Goal: Transaction & Acquisition: Purchase product/service

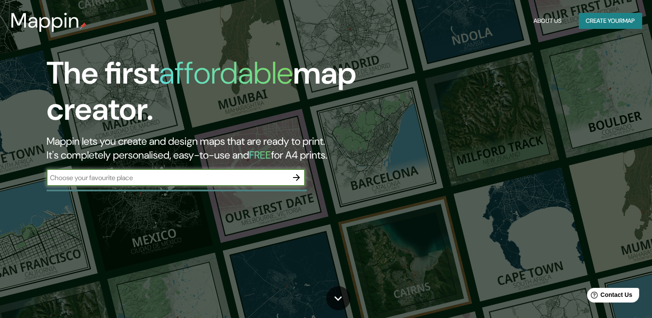
click at [219, 171] on div "​" at bounding box center [176, 177] width 259 height 17
type input "prados del este, [GEOGRAPHIC_DATA], [GEOGRAPHIC_DATA]"
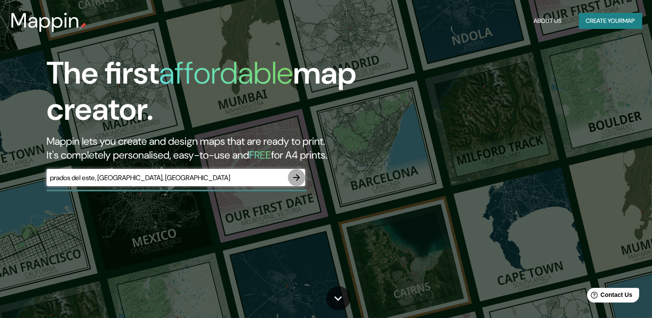
click at [295, 177] on icon "button" at bounding box center [296, 177] width 10 height 10
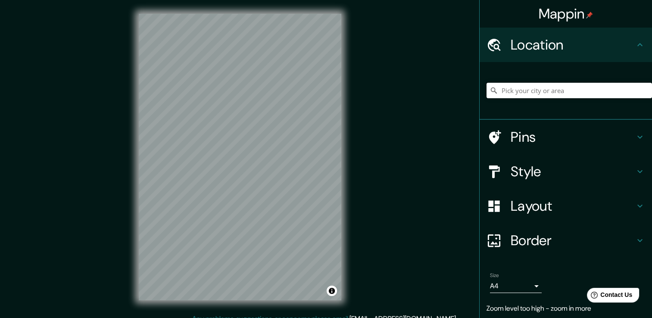
click at [533, 88] on input "Pick your city or area" at bounding box center [569, 91] width 165 height 16
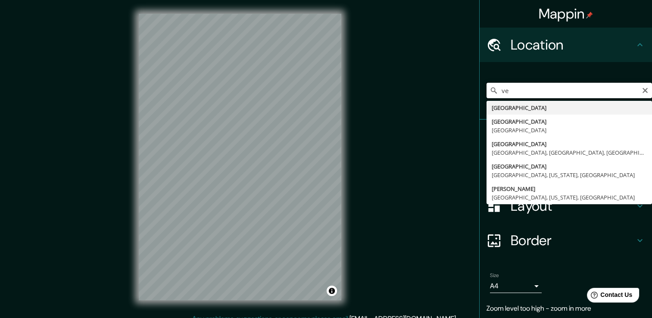
type input "v"
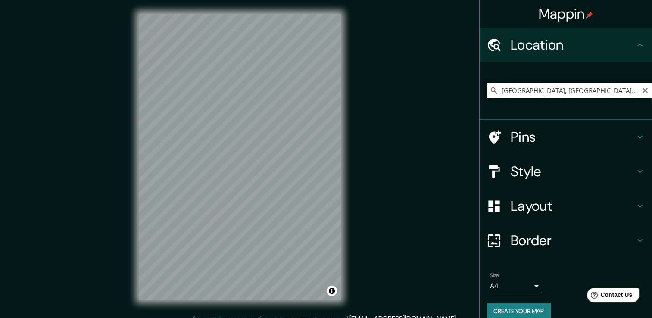
click at [522, 91] on input "[GEOGRAPHIC_DATA], [GEOGRAPHIC_DATA], [GEOGRAPHIC_DATA]" at bounding box center [569, 91] width 165 height 16
click at [496, 92] on input "[GEOGRAPHIC_DATA], [GEOGRAPHIC_DATA], [GEOGRAPHIC_DATA]" at bounding box center [569, 91] width 165 height 16
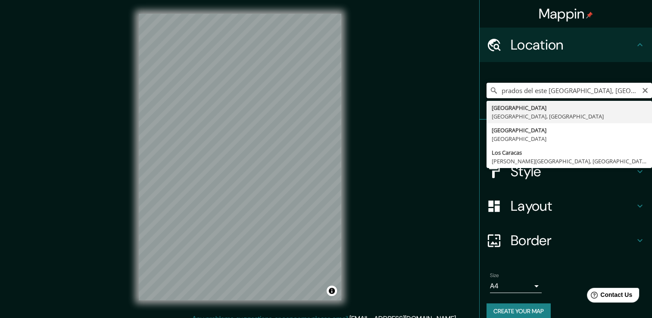
type input "[GEOGRAPHIC_DATA], [GEOGRAPHIC_DATA], [GEOGRAPHIC_DATA]"
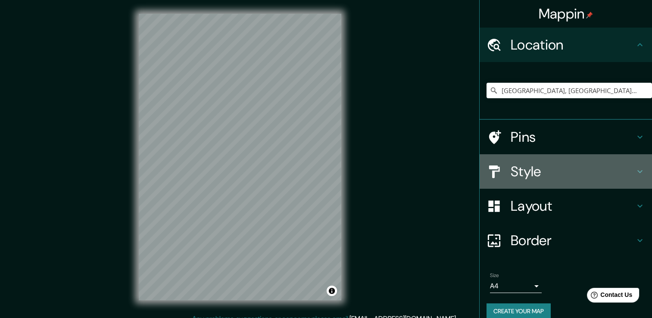
click at [550, 179] on h4 "Style" at bounding box center [573, 171] width 124 height 17
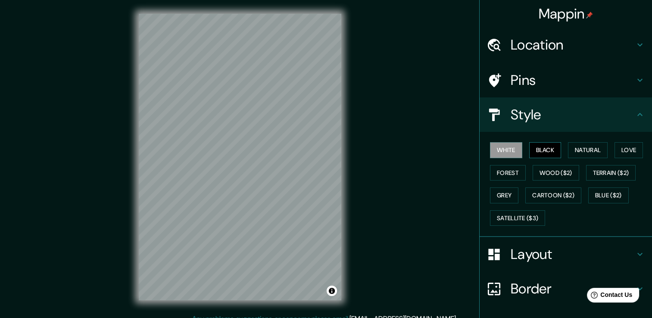
click at [537, 150] on button "Black" at bounding box center [545, 150] width 32 height 16
drag, startPoint x: 565, startPoint y: 151, endPoint x: 556, endPoint y: 152, distance: 8.7
click at [568, 151] on button "Natural" at bounding box center [588, 150] width 40 height 16
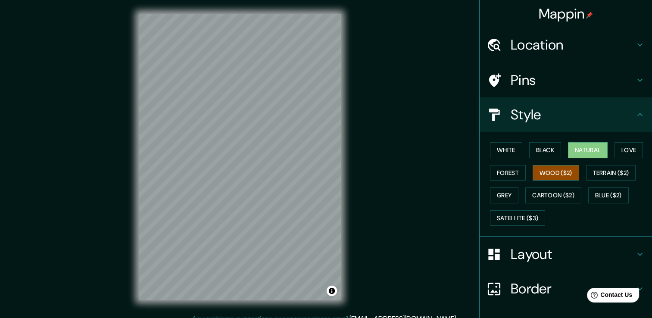
click at [533, 168] on button "Wood ($2)" at bounding box center [556, 173] width 47 height 16
click at [609, 172] on button "Terrain ($2)" at bounding box center [611, 173] width 50 height 16
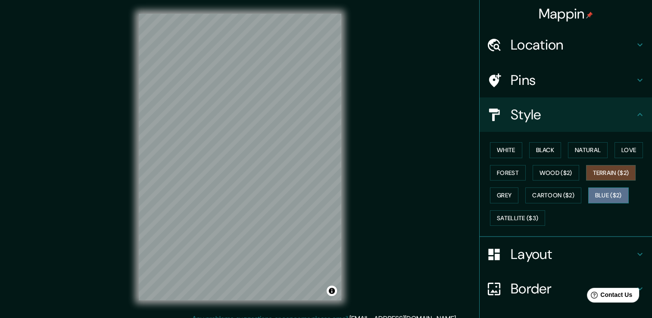
click at [610, 191] on button "Blue ($2)" at bounding box center [608, 195] width 41 height 16
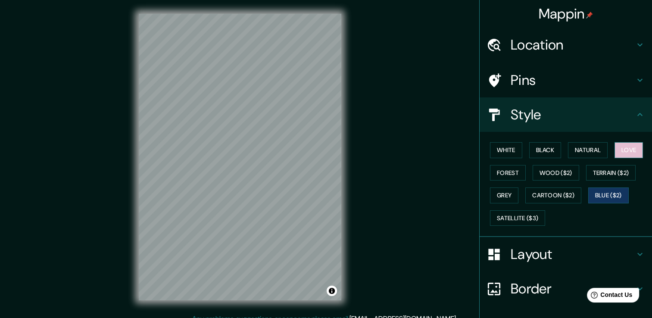
click at [615, 153] on button "Love" at bounding box center [629, 150] width 28 height 16
click at [568, 148] on button "Natural" at bounding box center [588, 150] width 40 height 16
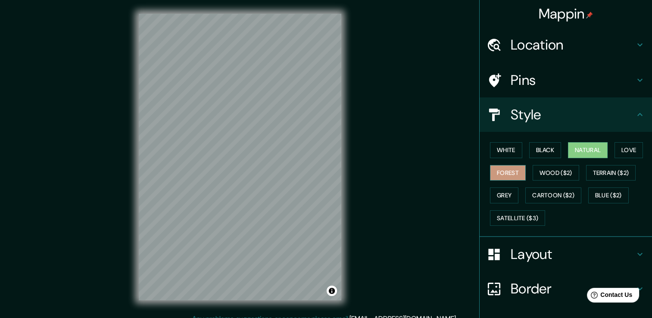
click at [511, 177] on button "Forest" at bounding box center [508, 173] width 36 height 16
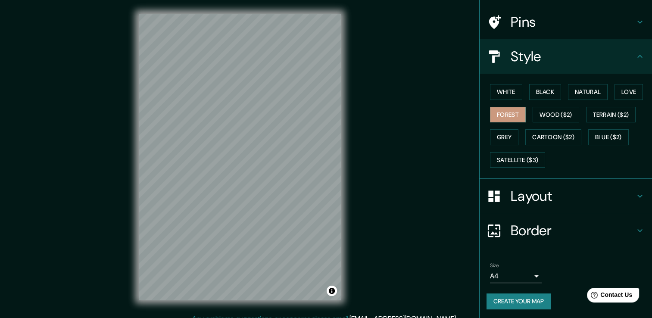
click at [537, 222] on h4 "Border" at bounding box center [573, 230] width 124 height 17
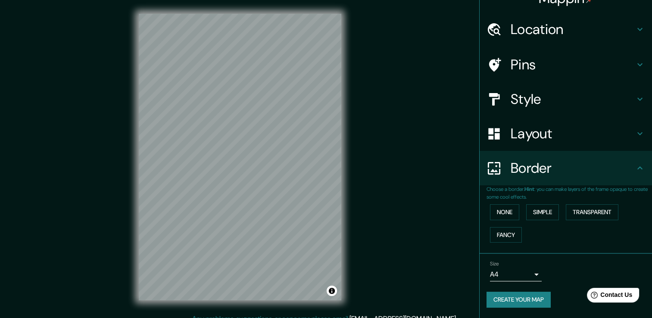
scroll to position [14, 0]
